Goal: Task Accomplishment & Management: Complete application form

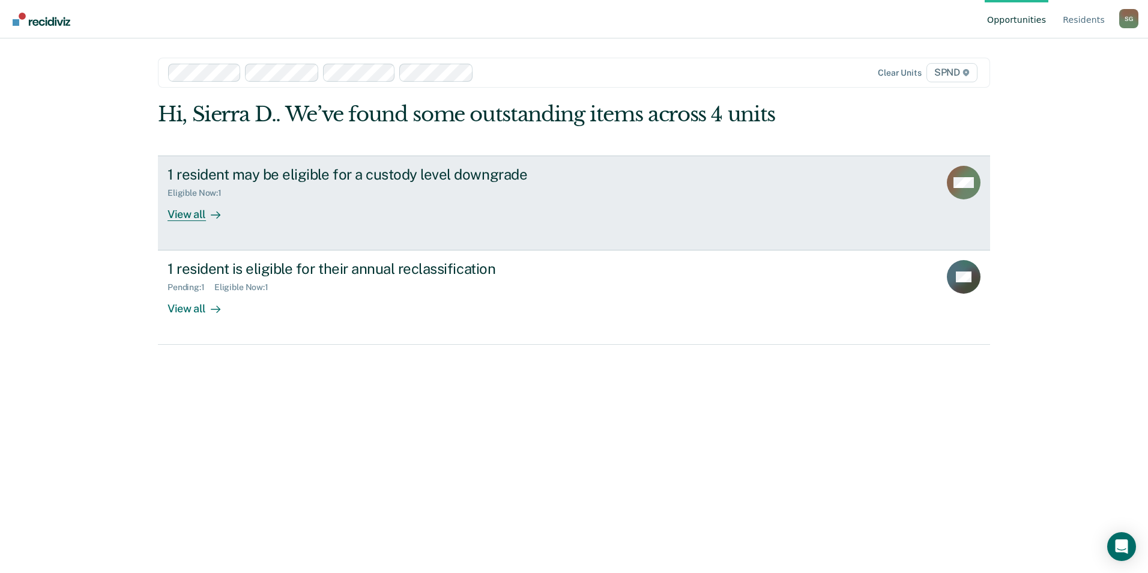
click at [643, 192] on link "1 resident may be eligible for a custody level downgrade Eligible Now : 1 View …" at bounding box center [574, 203] width 832 height 95
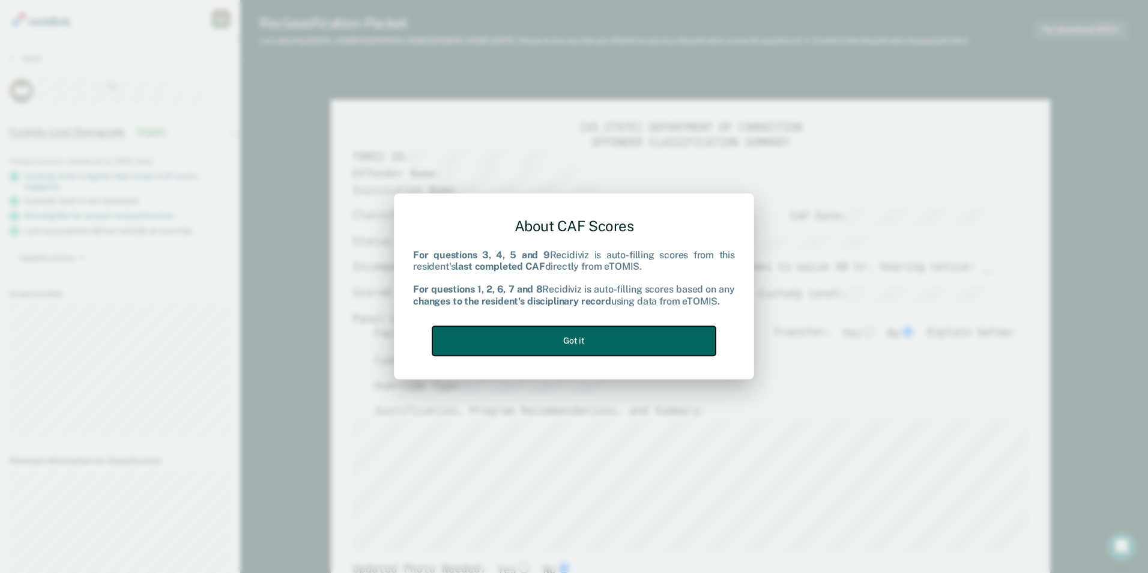
click at [587, 336] on button "Got it" at bounding box center [573, 340] width 283 height 29
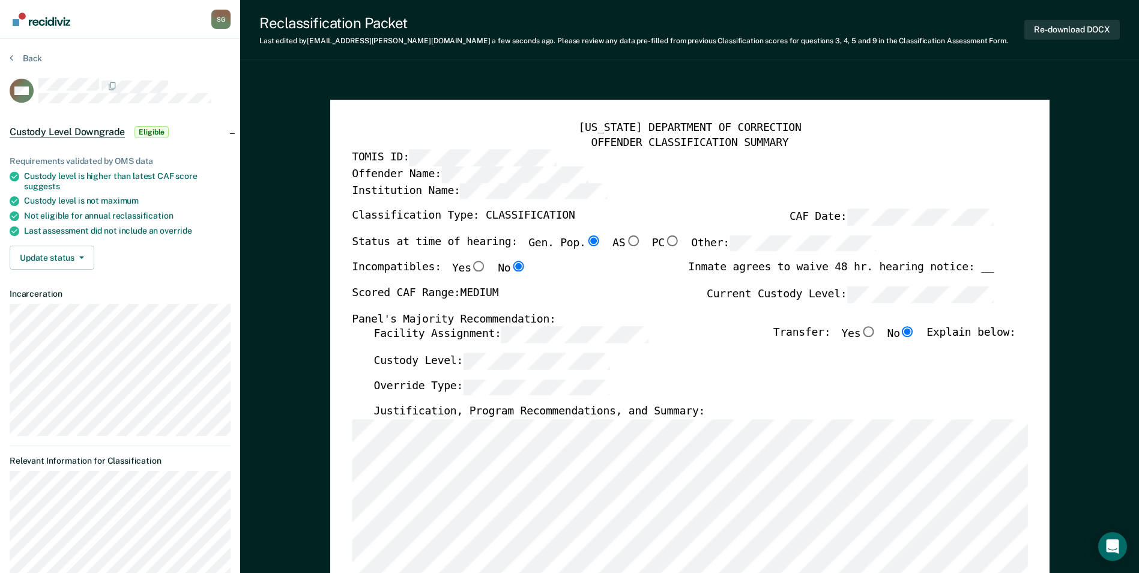
type textarea "x"
radio input "false"
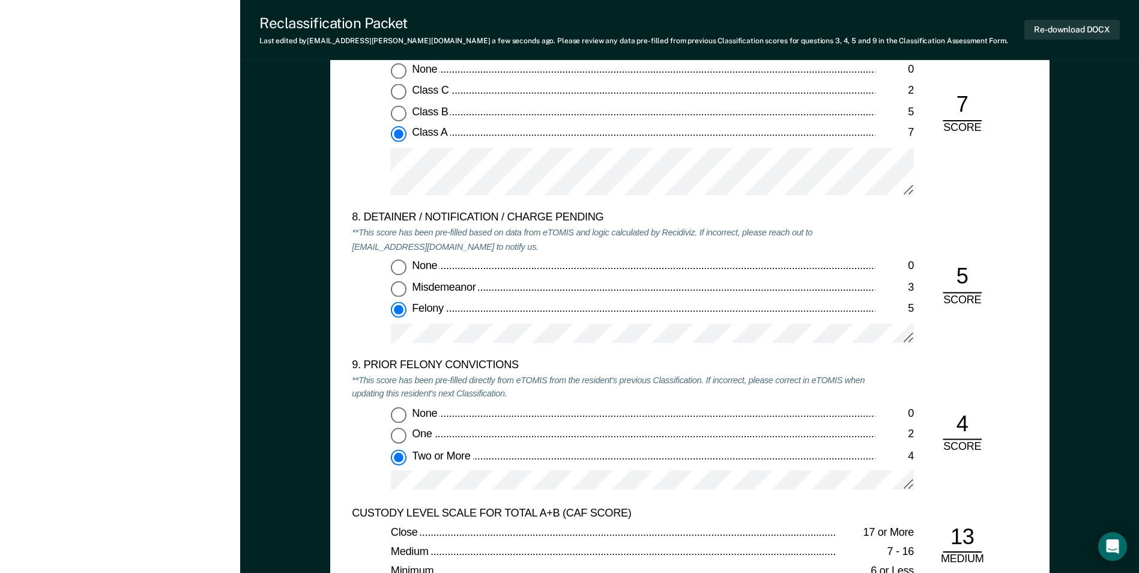
scroll to position [2643, 0]
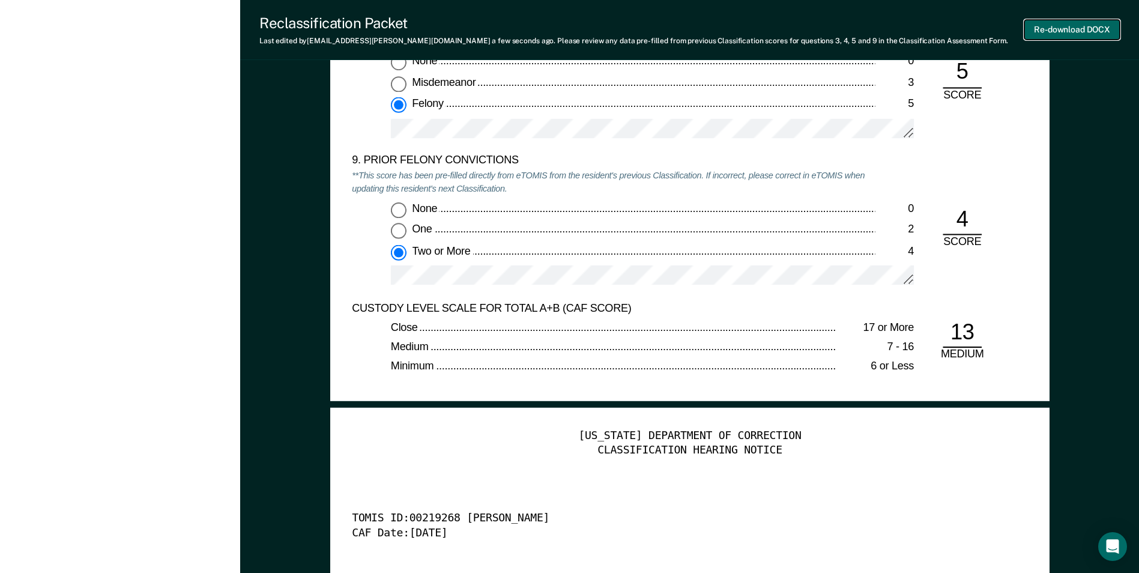
click at [1090, 25] on button "Re-download DOCX" at bounding box center [1072, 30] width 95 height 20
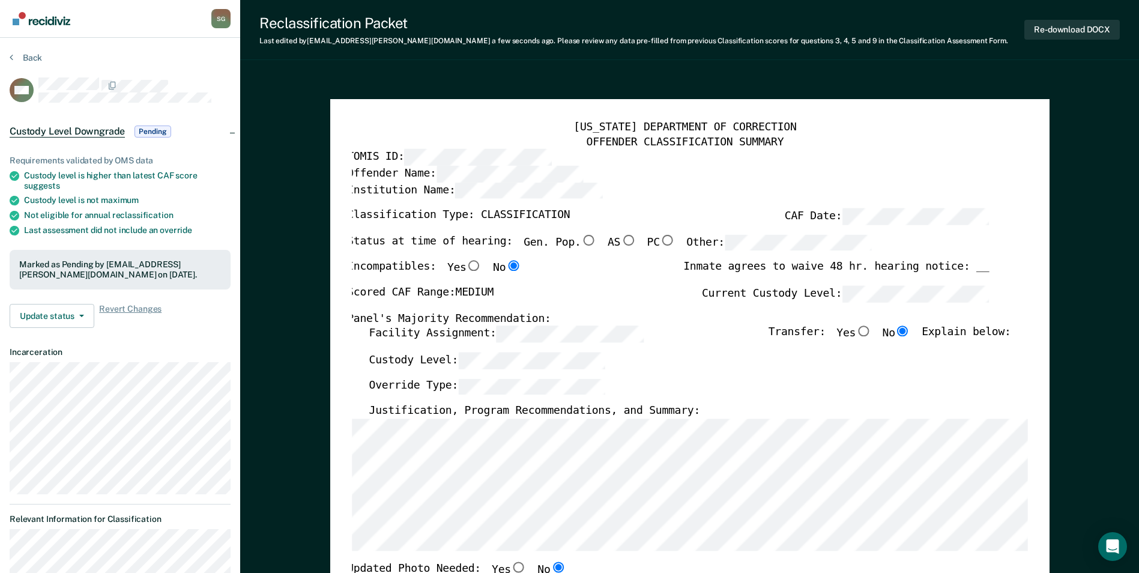
scroll to position [0, 0]
click at [32, 59] on button "Back" at bounding box center [26, 58] width 32 height 11
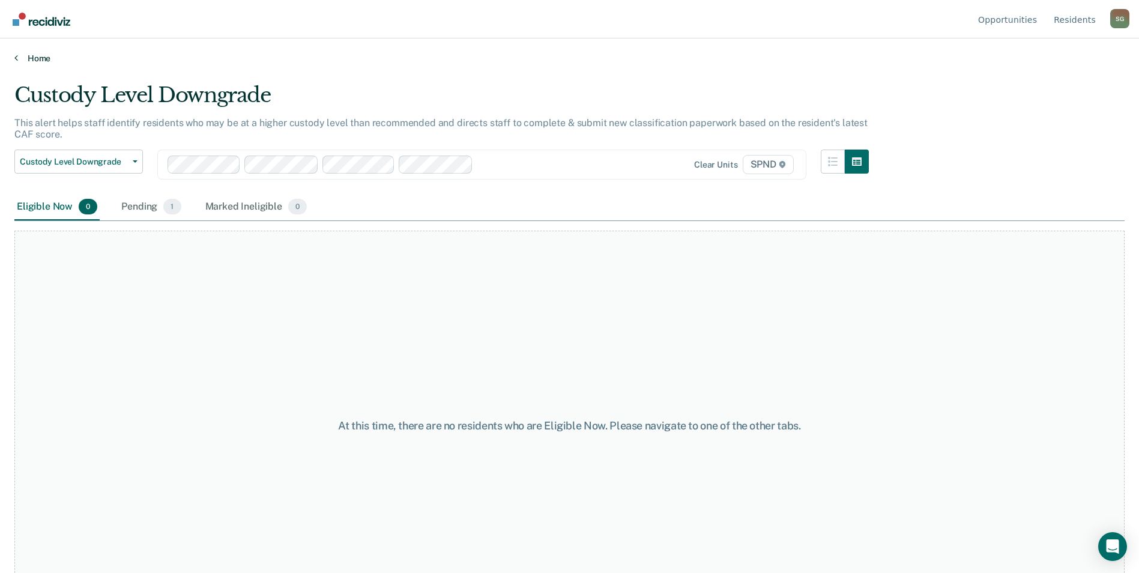
click at [33, 60] on link "Home" at bounding box center [569, 58] width 1111 height 11
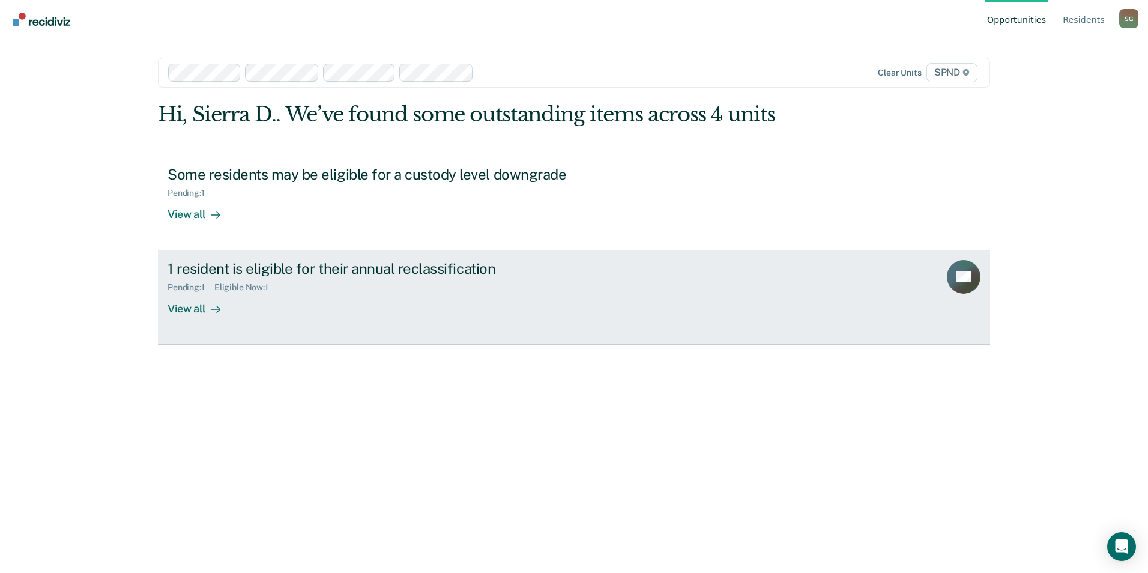
click at [289, 306] on div "1 resident is eligible for their annual reclassification Pending : 1 Eligible N…" at bounding box center [393, 287] width 450 height 55
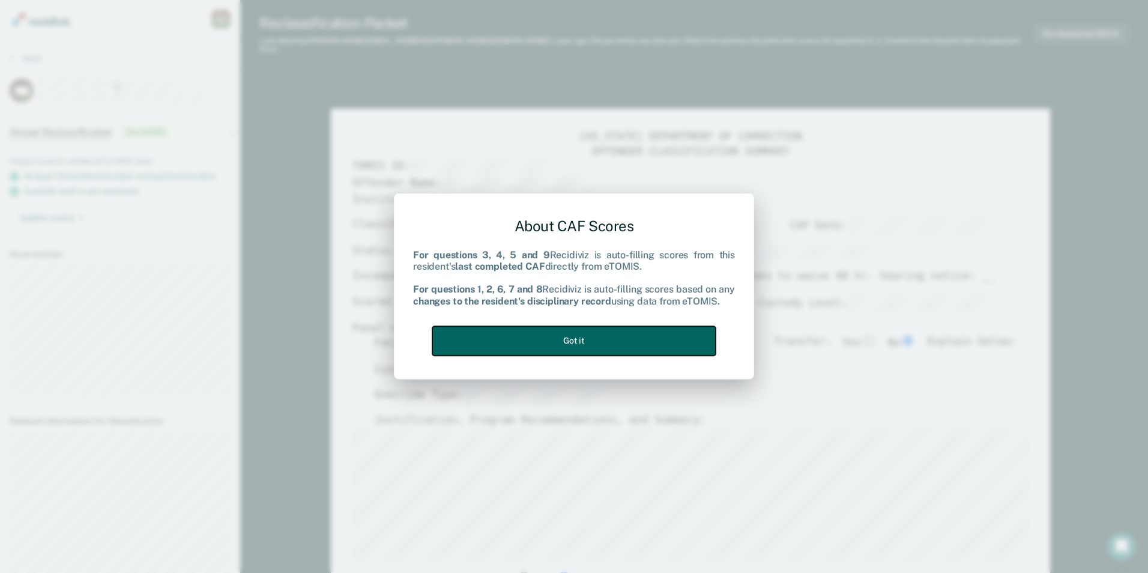
click at [631, 340] on button "Got it" at bounding box center [573, 340] width 283 height 29
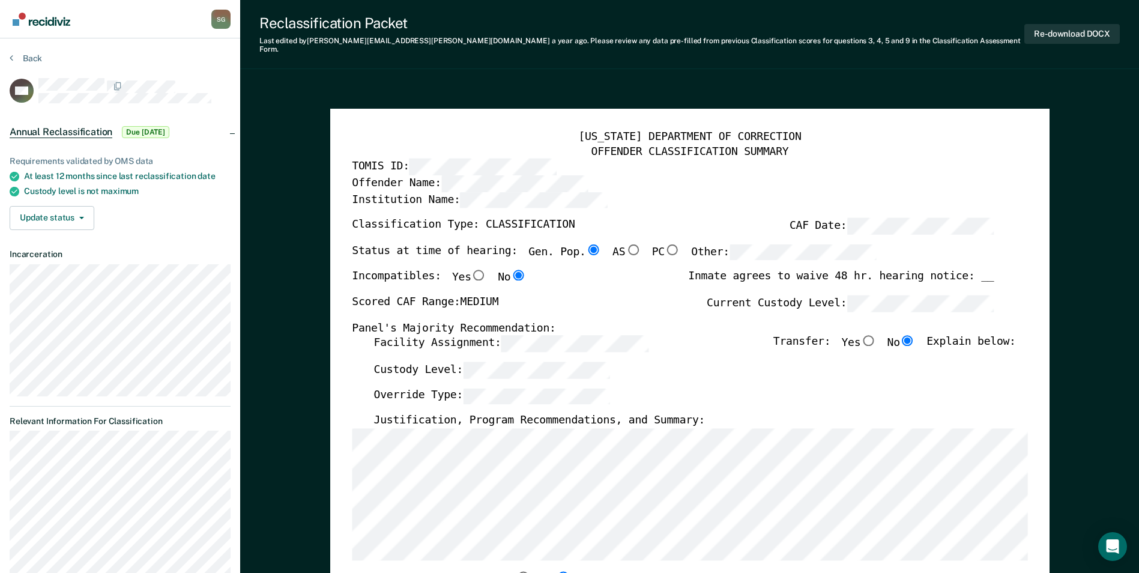
type textarea "x"
radio input "false"
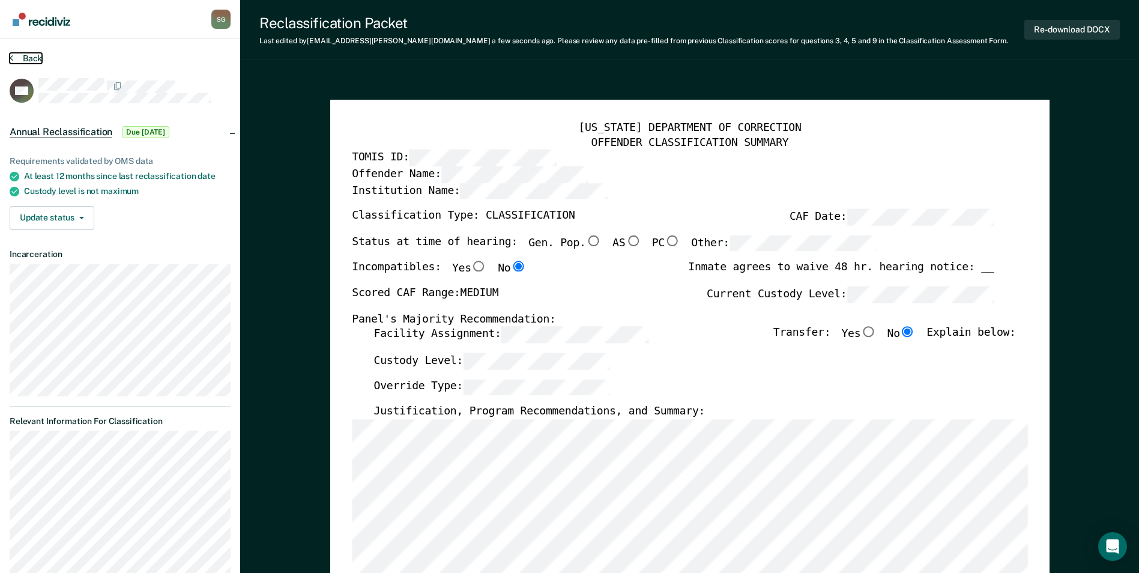
click at [29, 62] on button "Back" at bounding box center [26, 58] width 32 height 11
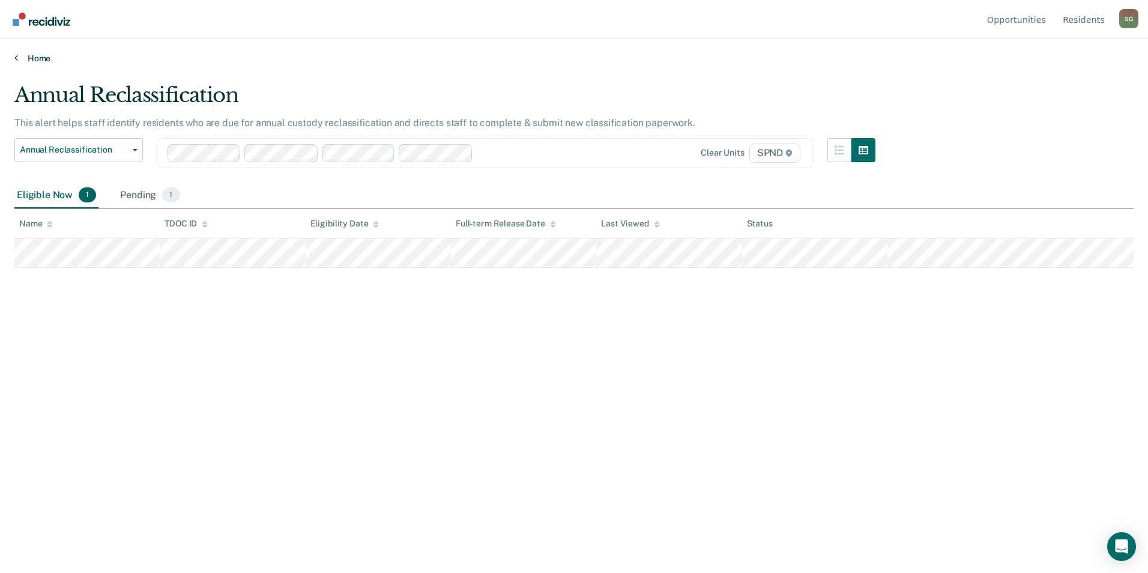
click at [35, 62] on link "Home" at bounding box center [574, 58] width 1120 height 11
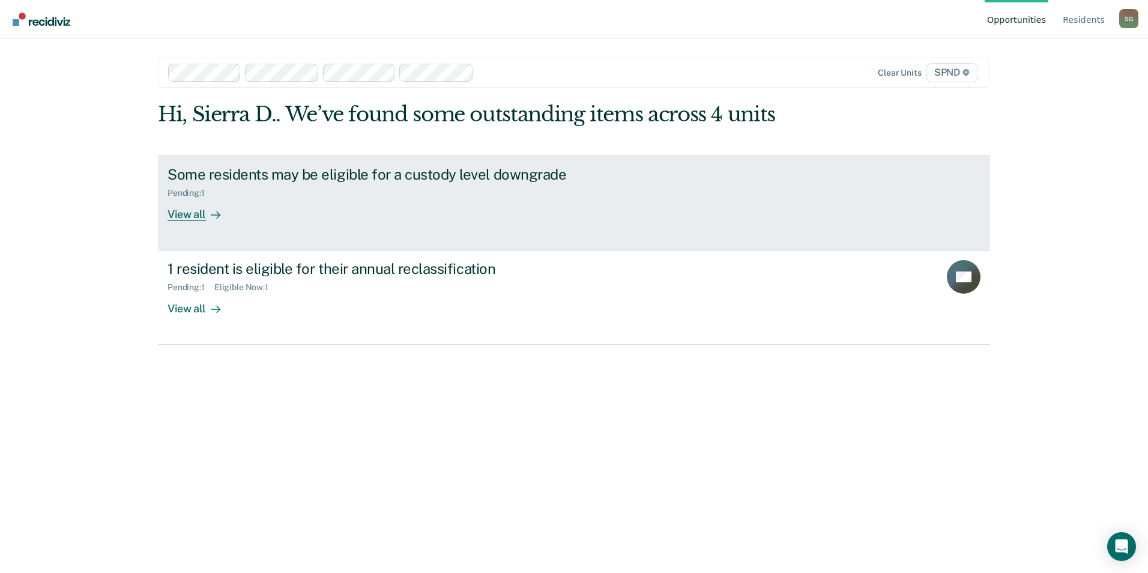
click at [190, 212] on div "View all" at bounding box center [201, 209] width 67 height 23
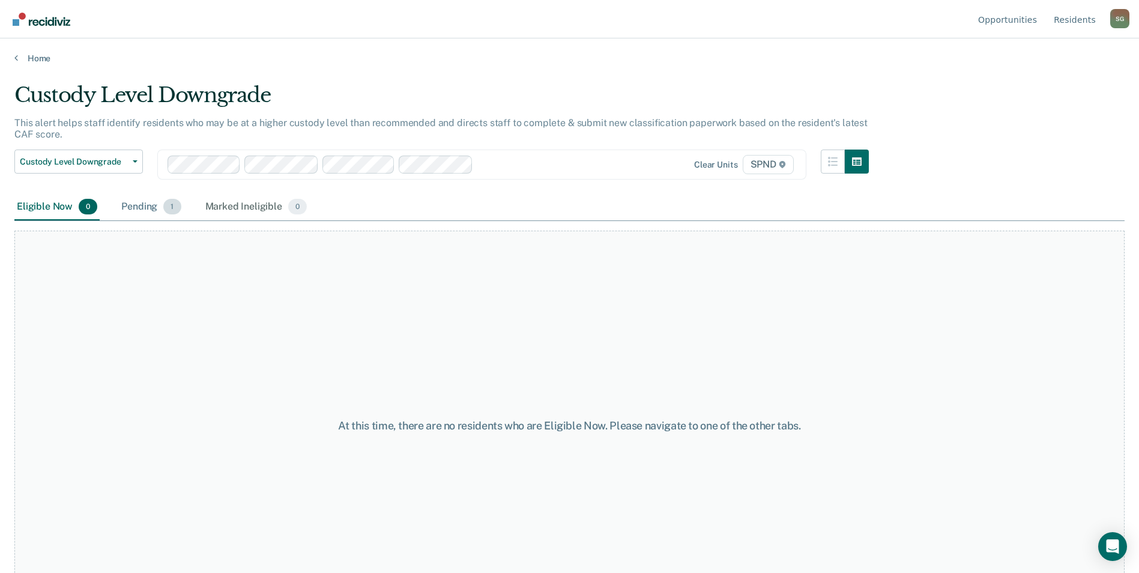
click at [127, 205] on div "Pending 1" at bounding box center [151, 207] width 64 height 26
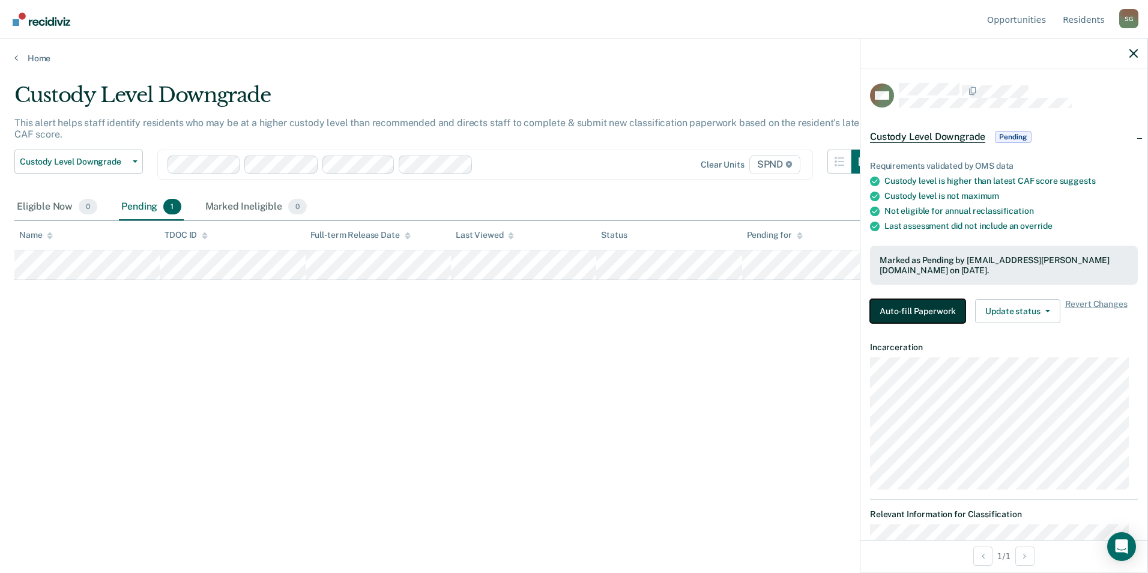
click at [915, 313] on button "Auto-fill Paperwork" at bounding box center [917, 311] width 95 height 24
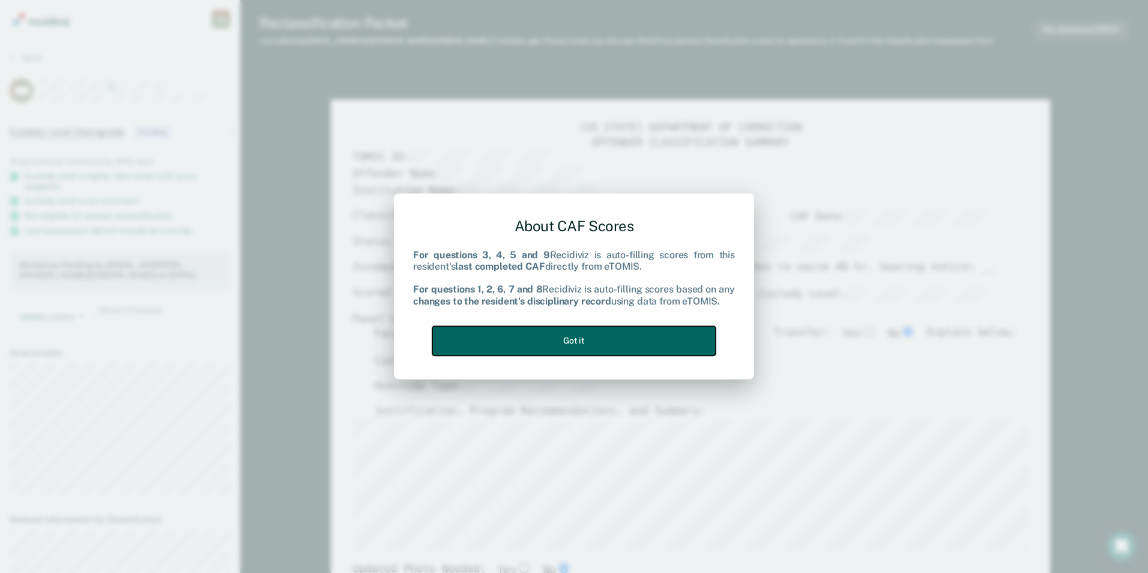
click at [646, 341] on button "Got it" at bounding box center [573, 340] width 283 height 29
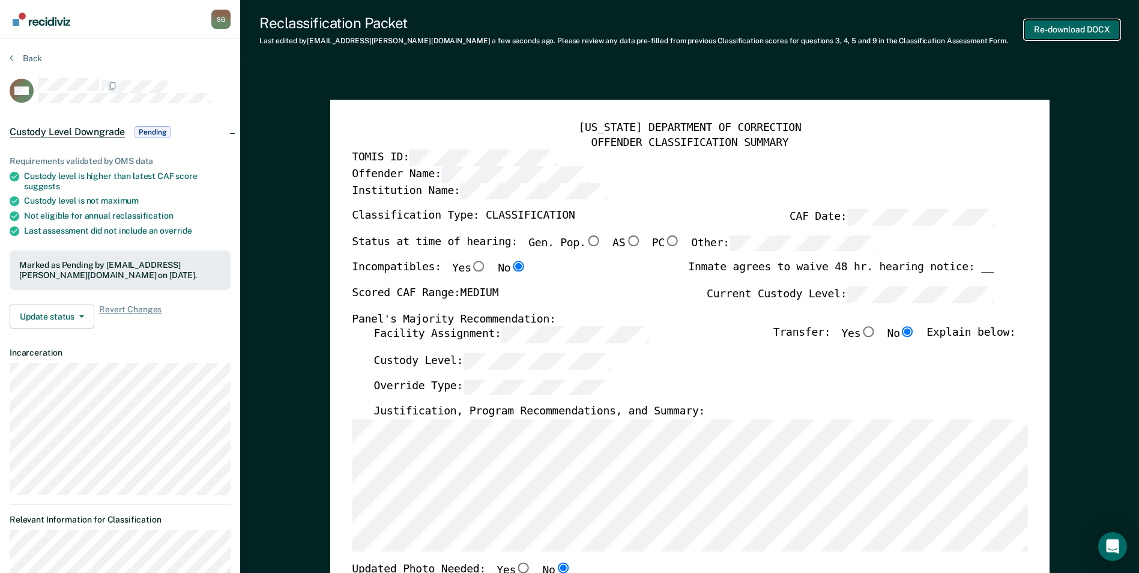
click at [1079, 23] on button "Re-download DOCX" at bounding box center [1072, 30] width 95 height 20
click at [27, 53] on button "Back" at bounding box center [26, 58] width 32 height 11
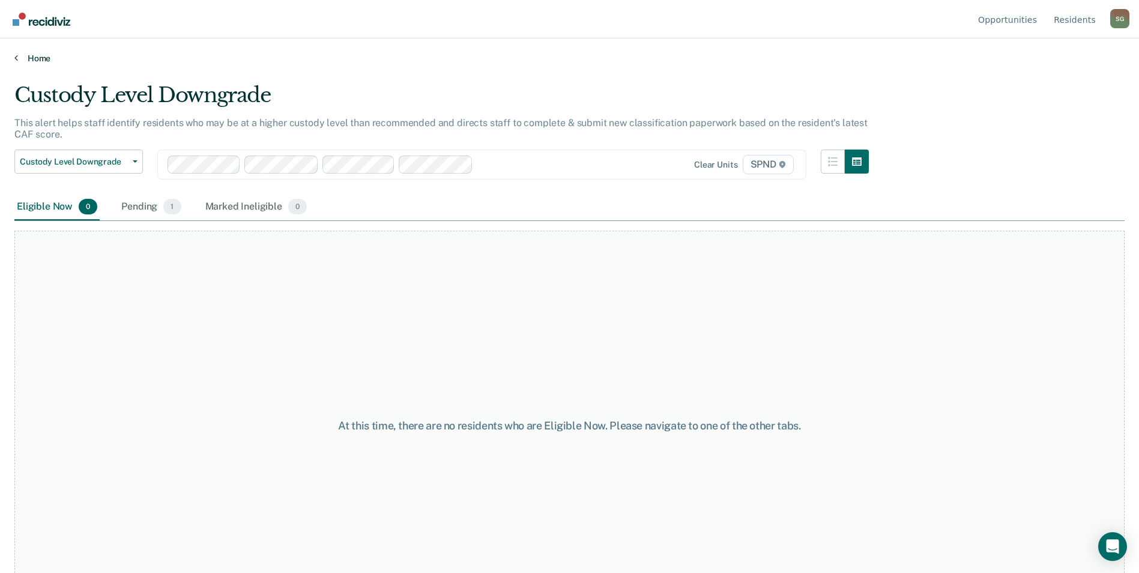
click at [30, 55] on link "Home" at bounding box center [569, 58] width 1111 height 11
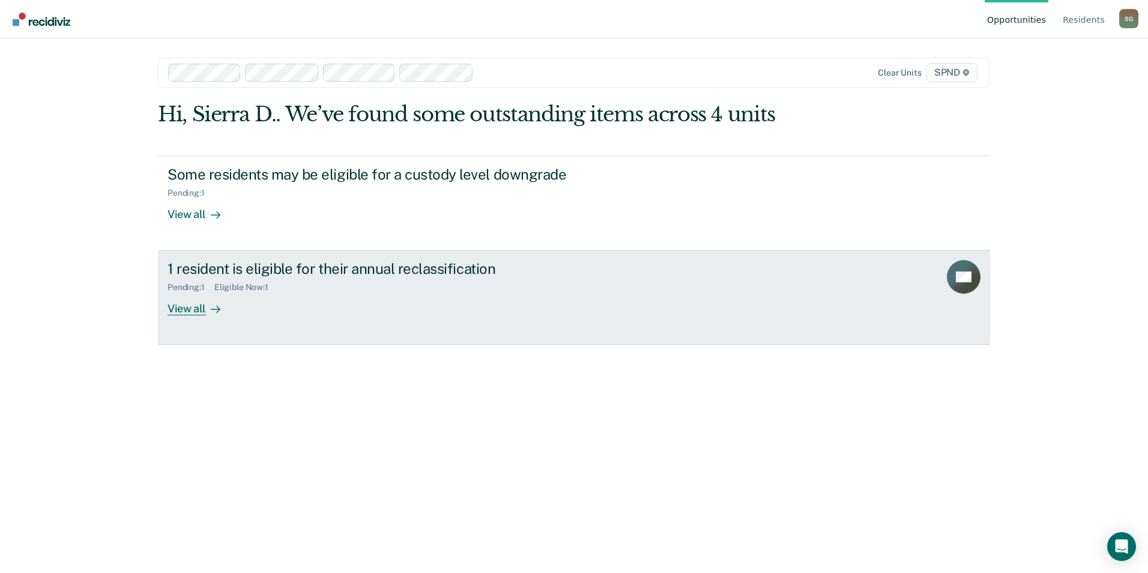
click at [366, 270] on div "1 resident is eligible for their annual reclassification" at bounding box center [379, 268] width 422 height 17
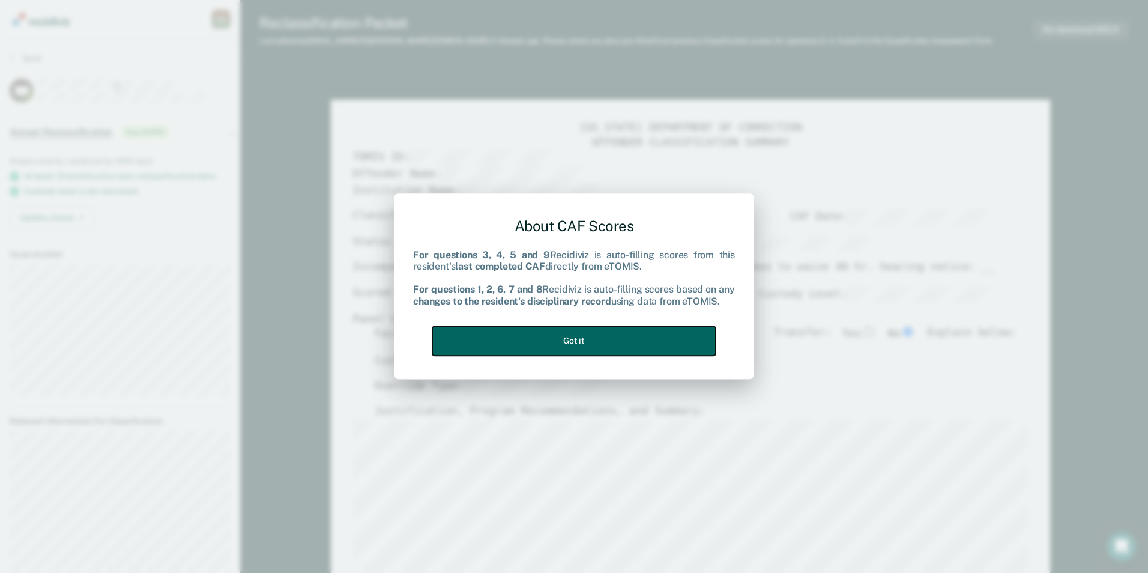
click at [537, 345] on button "Got it" at bounding box center [573, 340] width 283 height 29
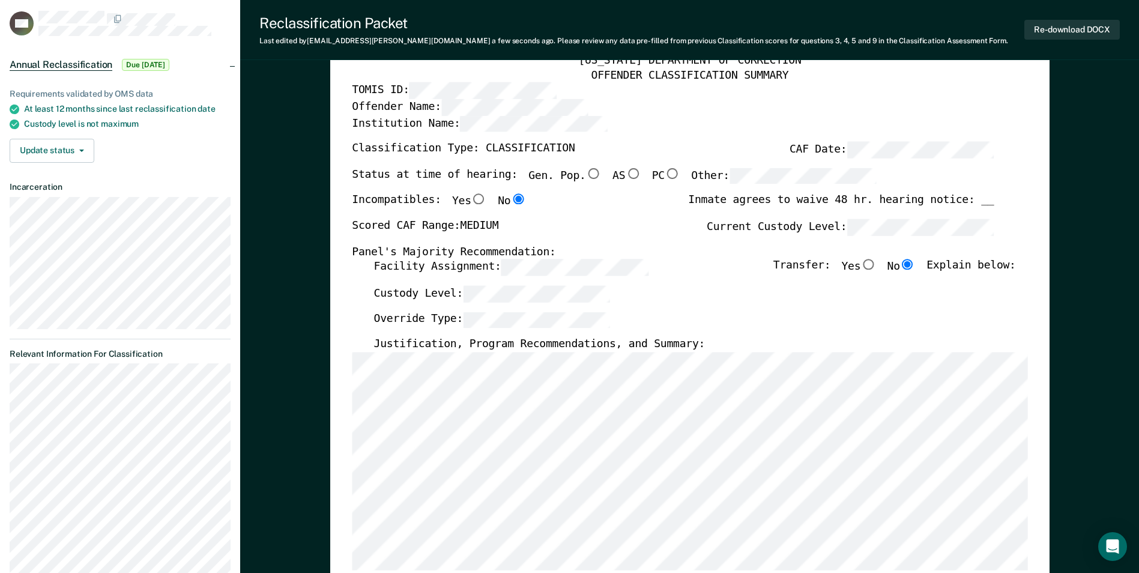
scroll to position [120, 0]
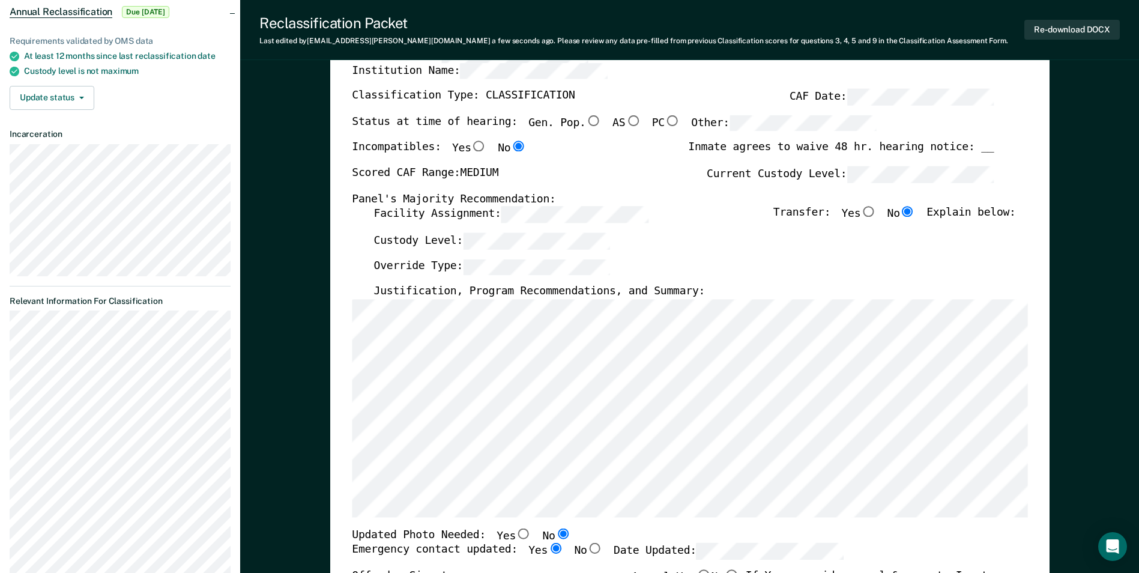
click at [536, 162] on div "Incompatibles: Yes No Inmate agrees to waive 48 hr. hearing notice: __" at bounding box center [673, 153] width 642 height 25
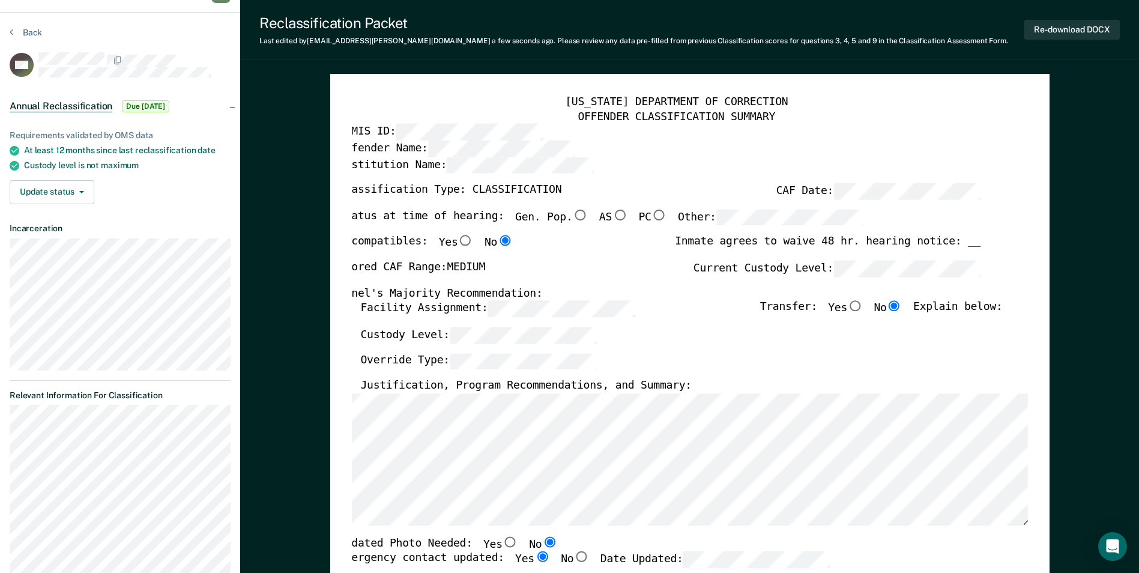
scroll to position [0, 0]
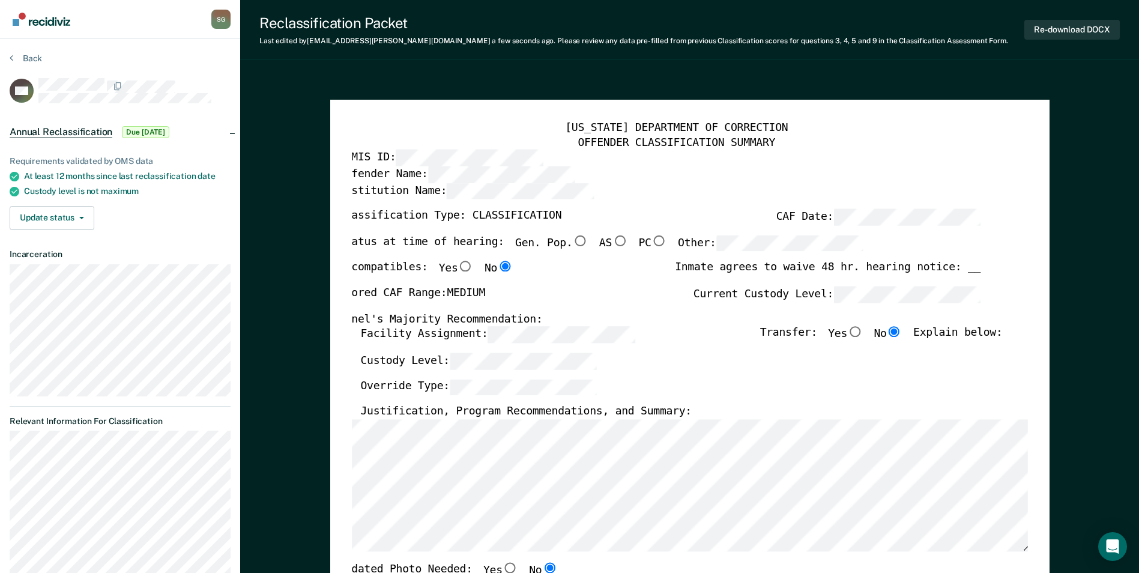
click at [458, 267] on input "Yes" at bounding box center [466, 266] width 16 height 11
type textarea "x"
radio input "true"
radio input "false"
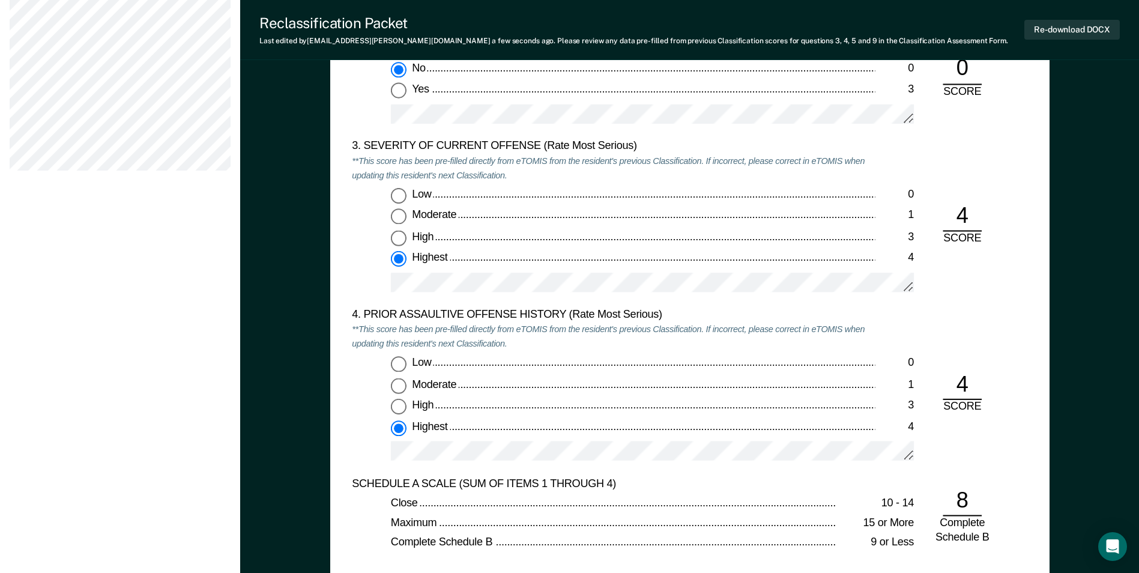
scroll to position [1441, 0]
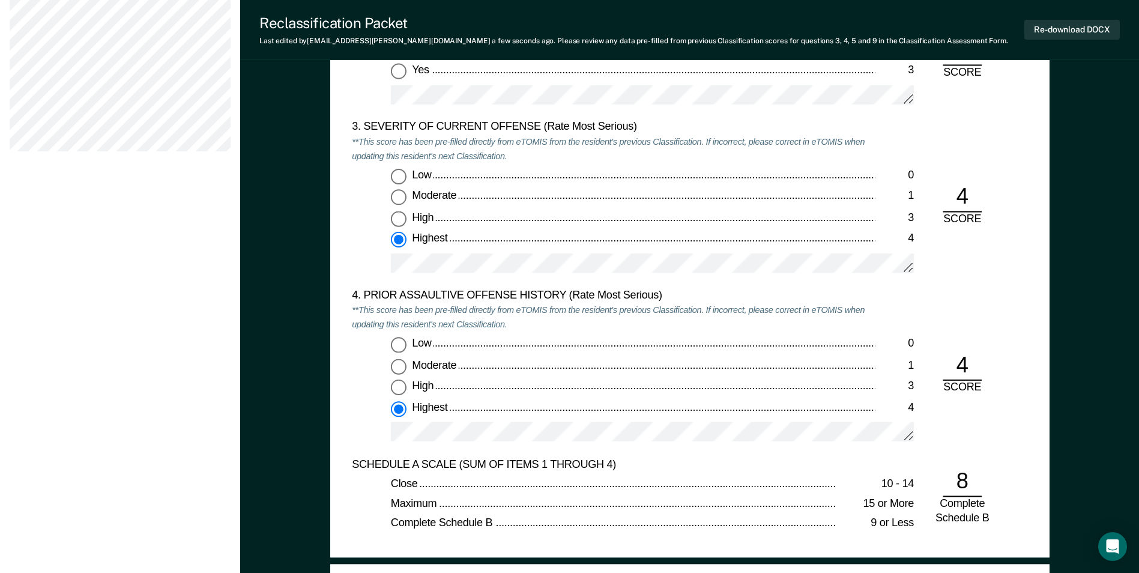
click at [400, 387] on input "High 3" at bounding box center [399, 388] width 16 height 16
type textarea "x"
radio input "true"
radio input "false"
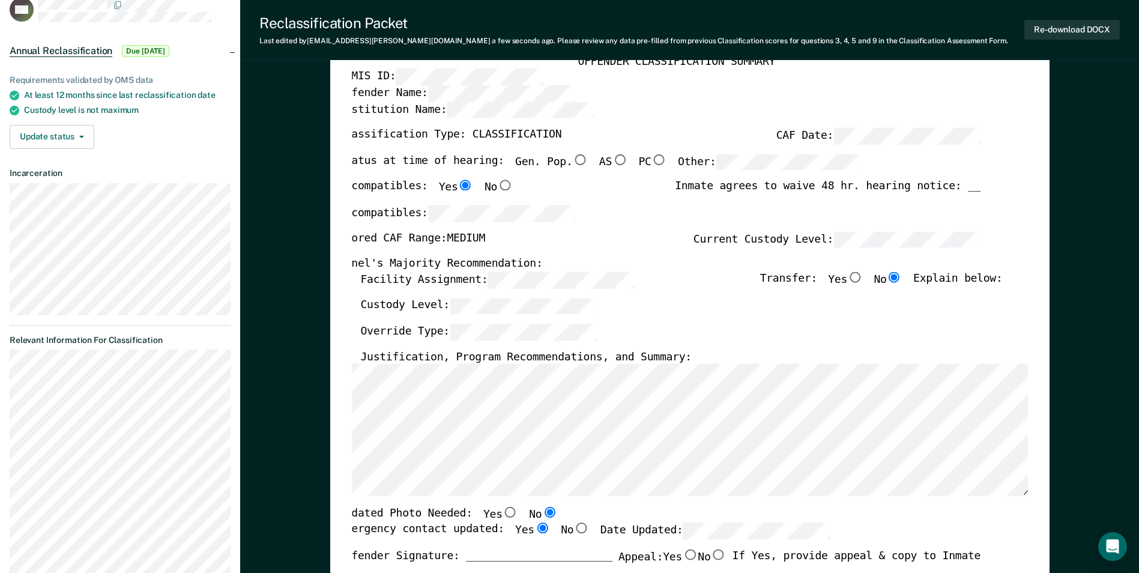
scroll to position [60, 0]
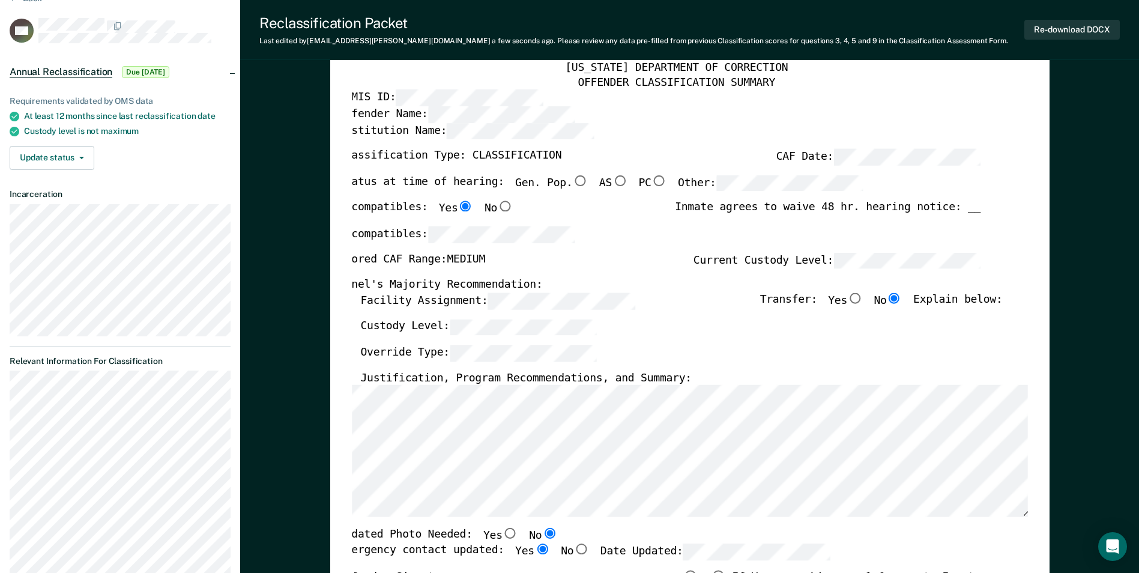
click at [617, 328] on div "Custody Level:" at bounding box center [681, 332] width 642 height 26
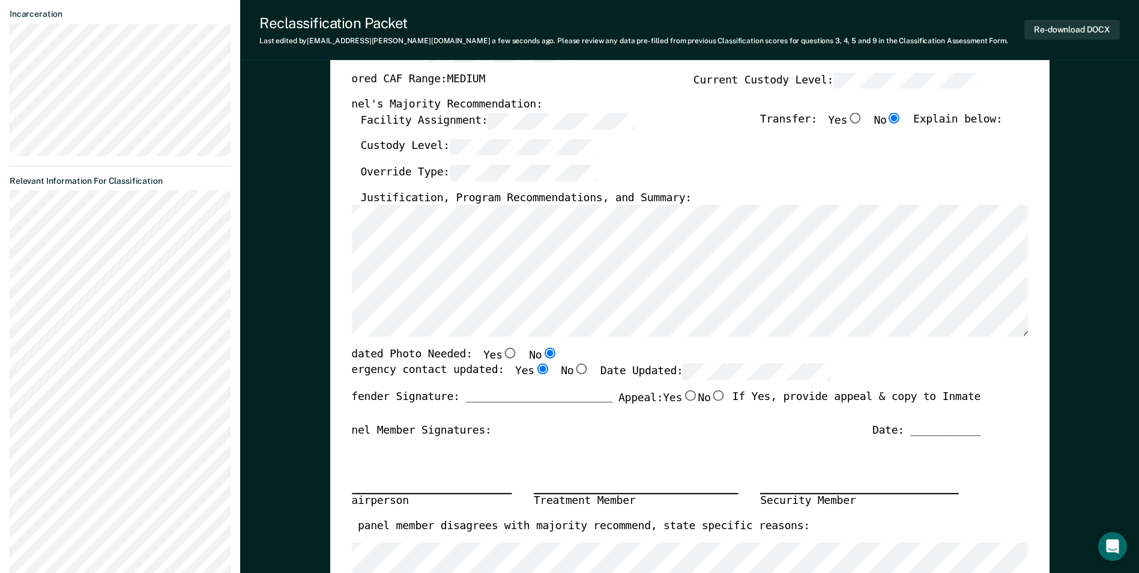
scroll to position [0, 0]
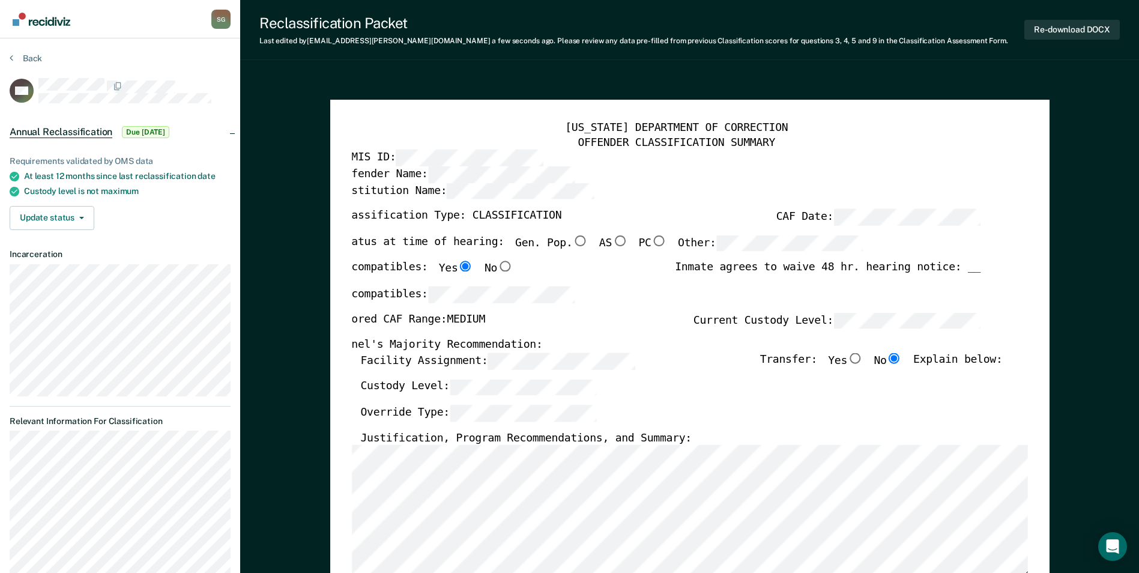
click at [676, 389] on div "Custody Level:" at bounding box center [681, 392] width 642 height 26
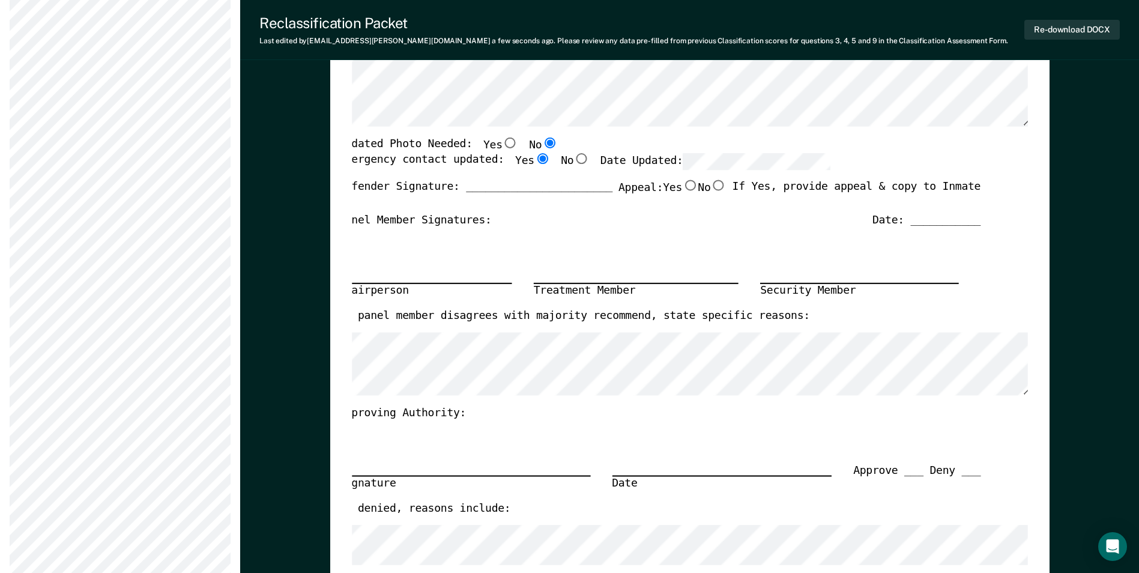
scroll to position [300, 0]
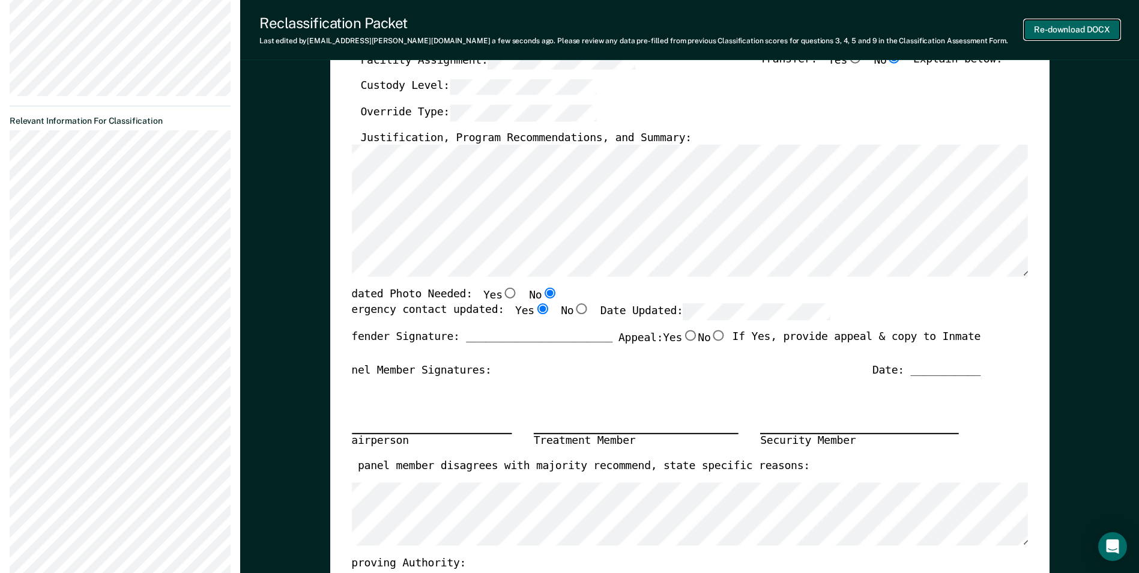
click at [1087, 33] on button "Re-download DOCX" at bounding box center [1072, 30] width 95 height 20
type textarea "x"
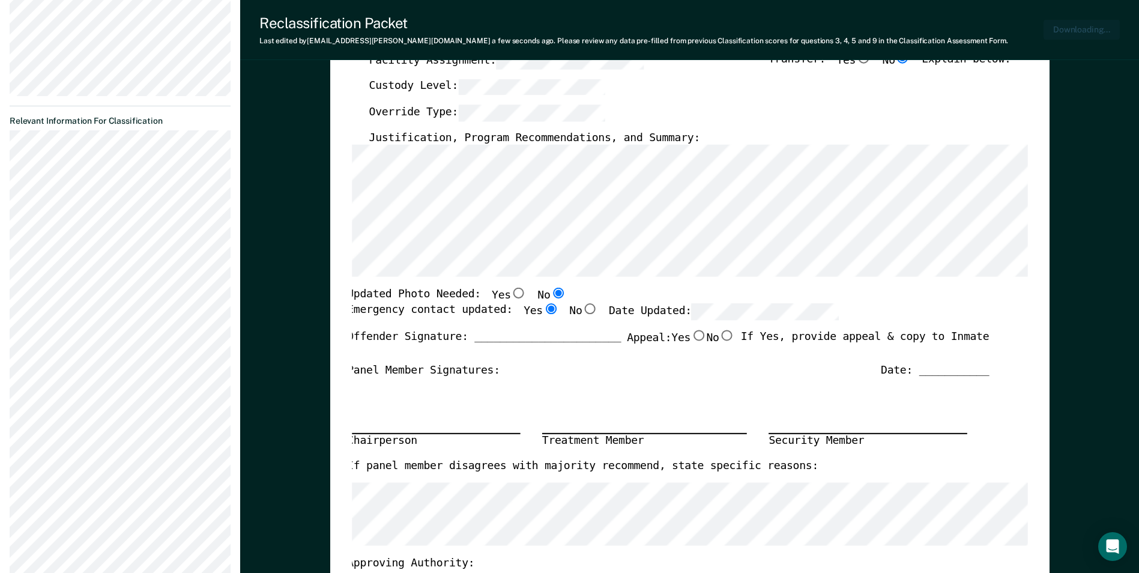
scroll to position [359, 0]
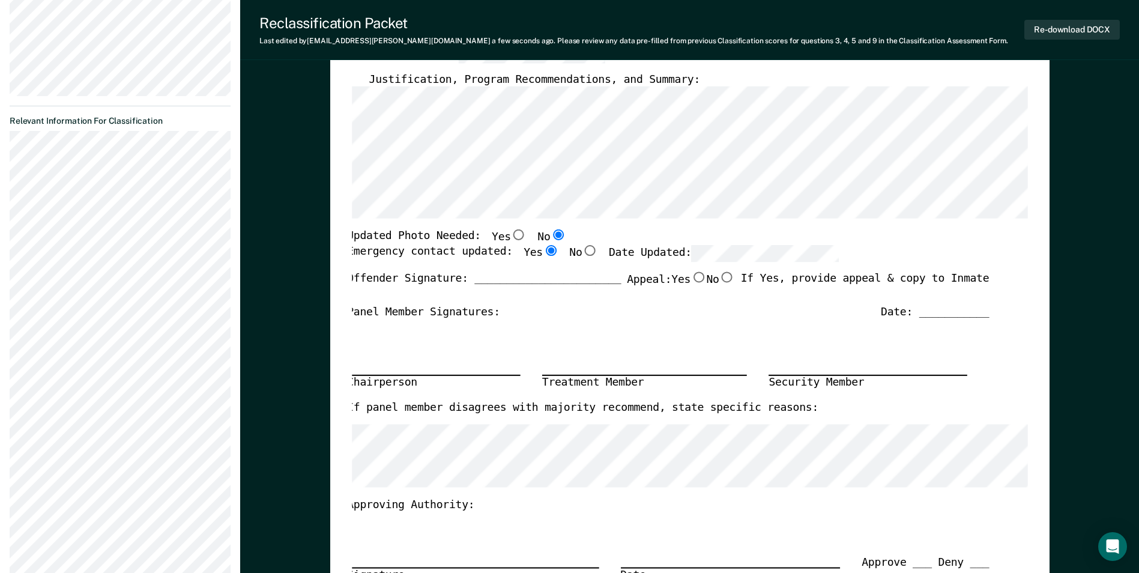
click at [653, 312] on div "Panel Member Signatures: Date: ___________" at bounding box center [668, 313] width 642 height 14
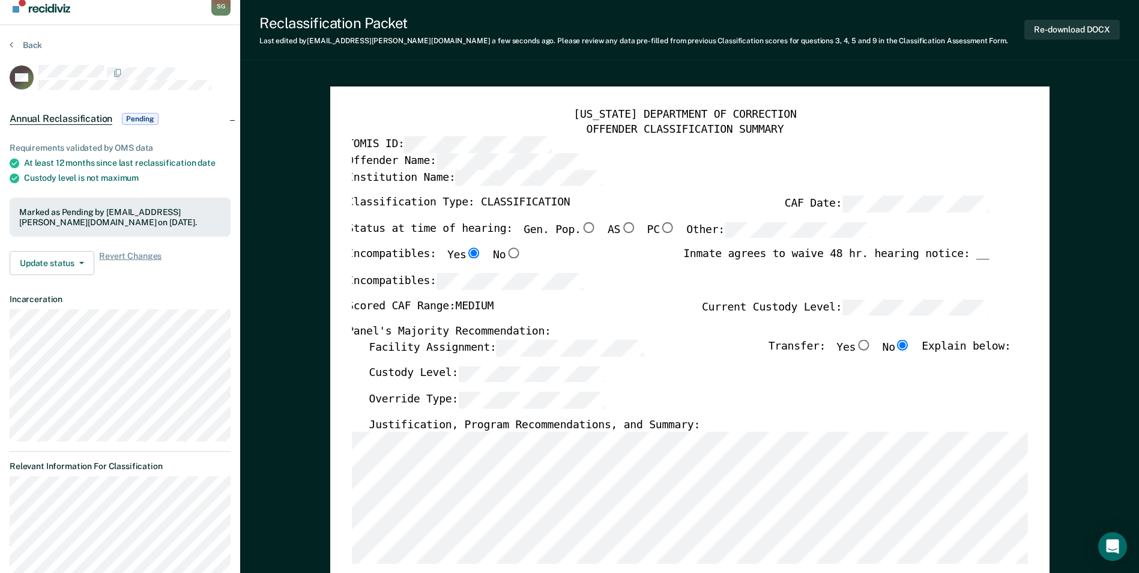
scroll to position [0, 0]
